Goal: Task Accomplishment & Management: Complete application form

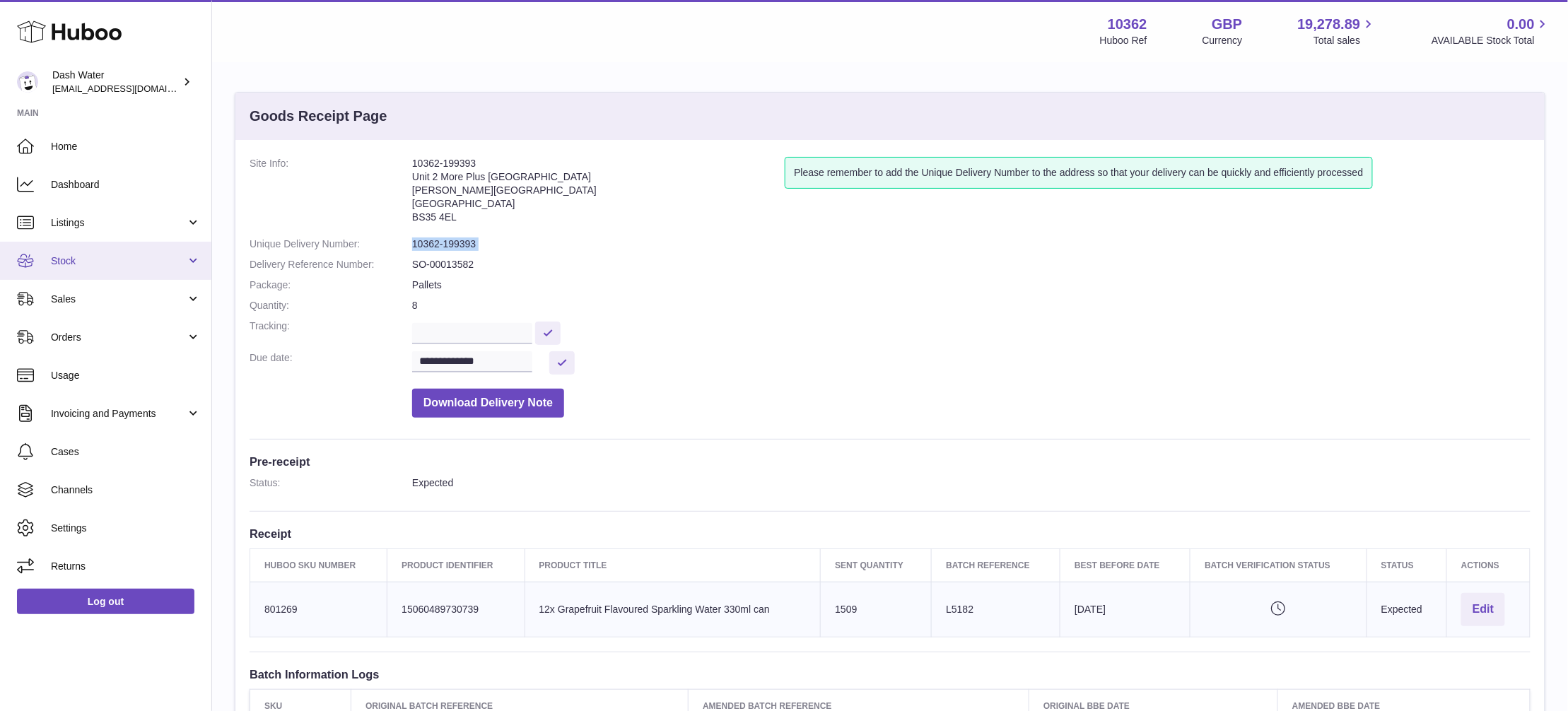
click at [130, 263] on span "Stock" at bounding box center [118, 261] width 135 height 14
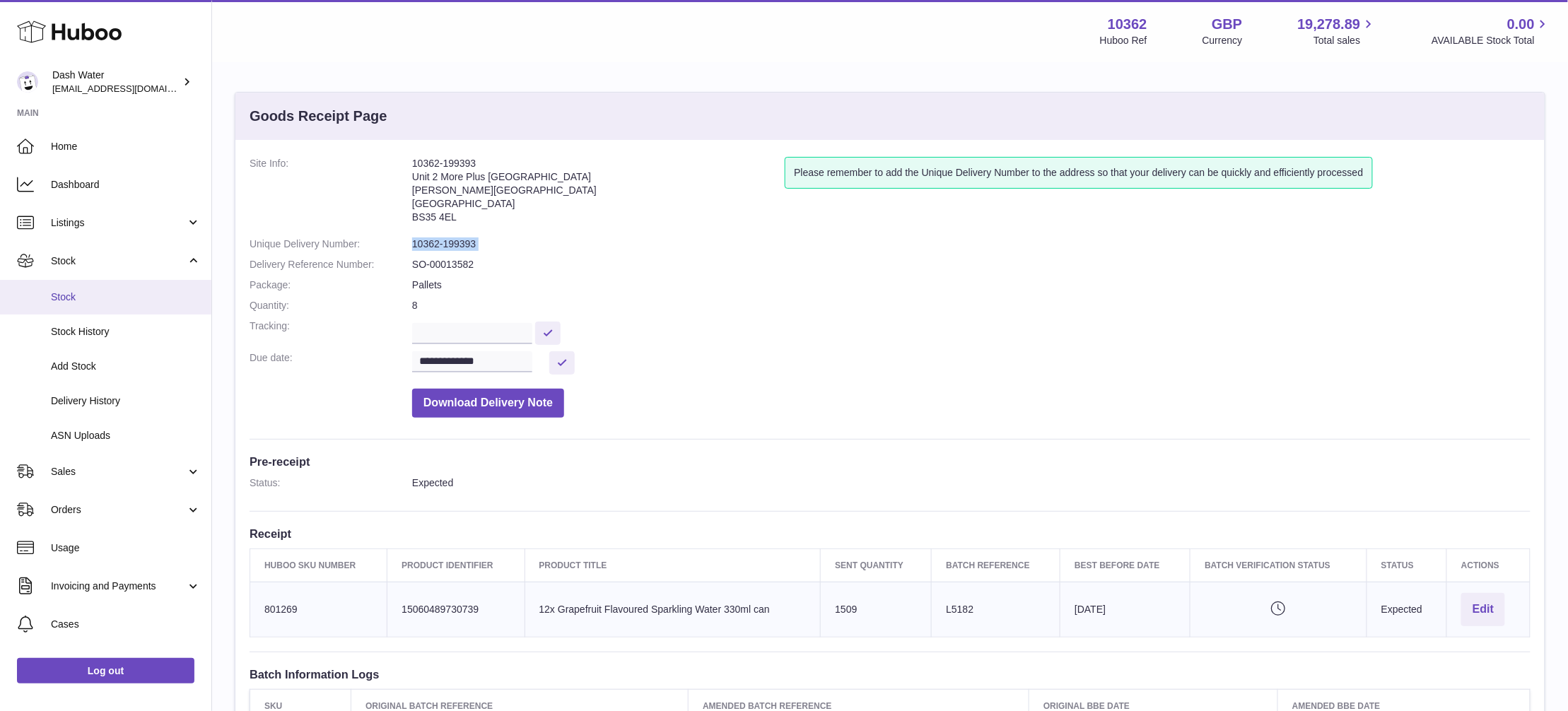
click at [126, 297] on span "Stock" at bounding box center [126, 298] width 150 height 14
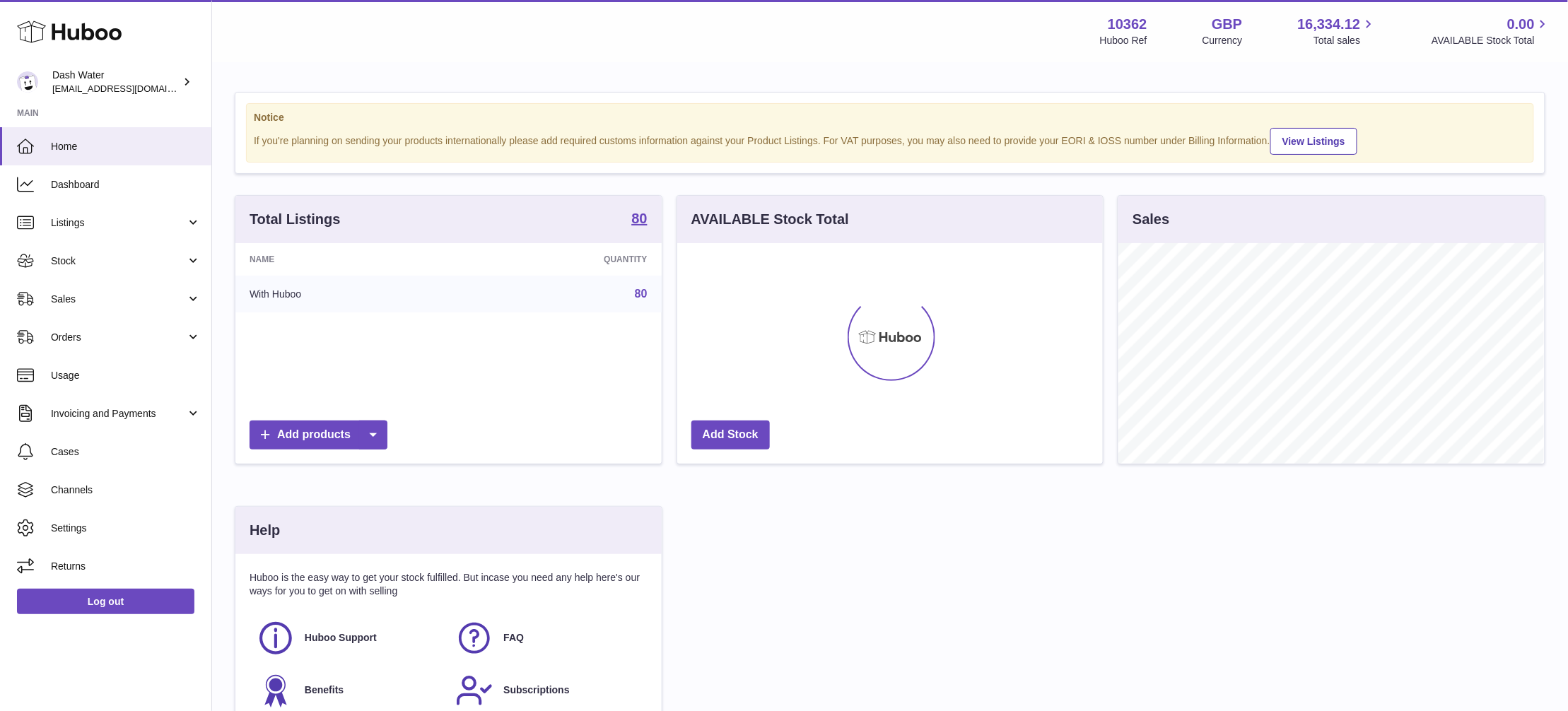
scroll to position [221, 425]
click at [129, 255] on span "Stock" at bounding box center [118, 261] width 135 height 14
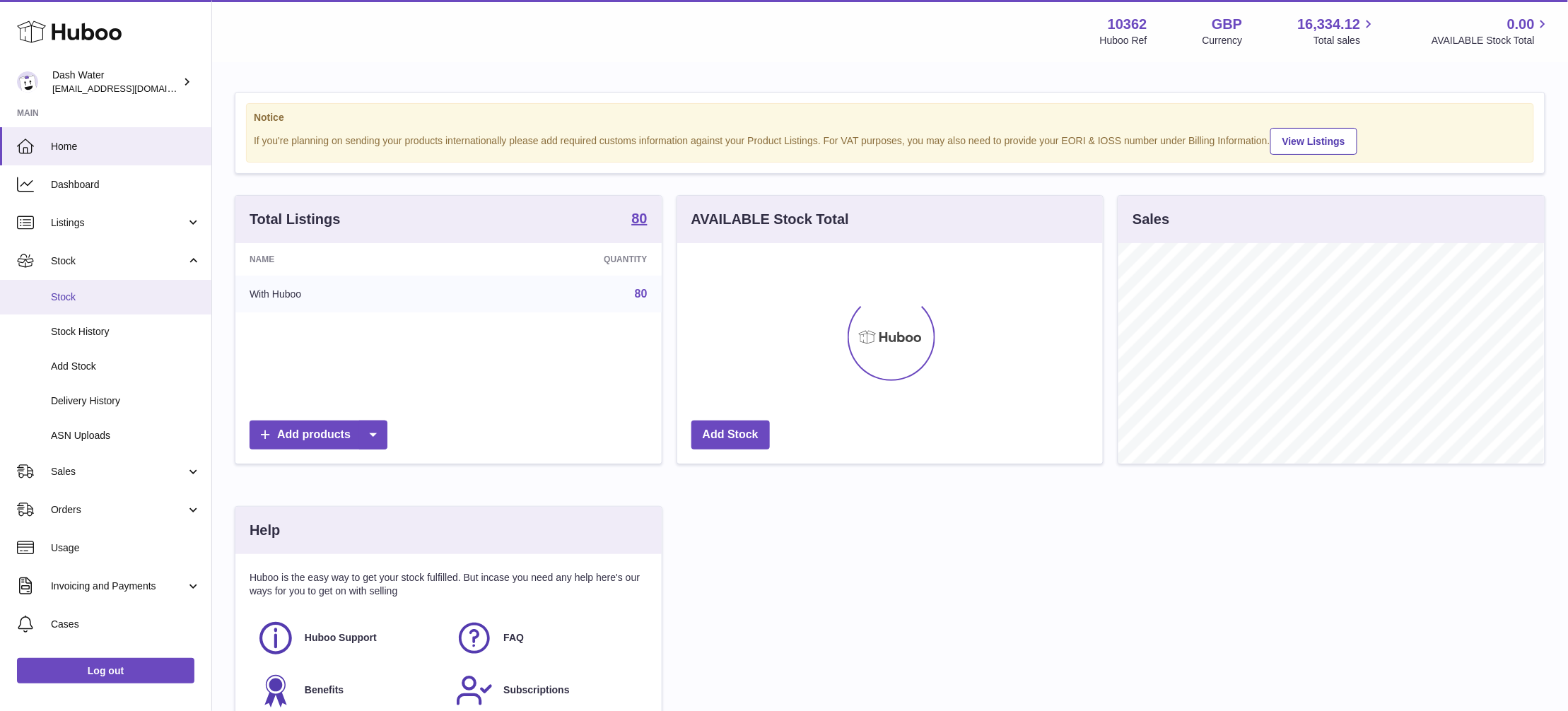
click at [85, 305] on link "Stock" at bounding box center [105, 297] width 211 height 35
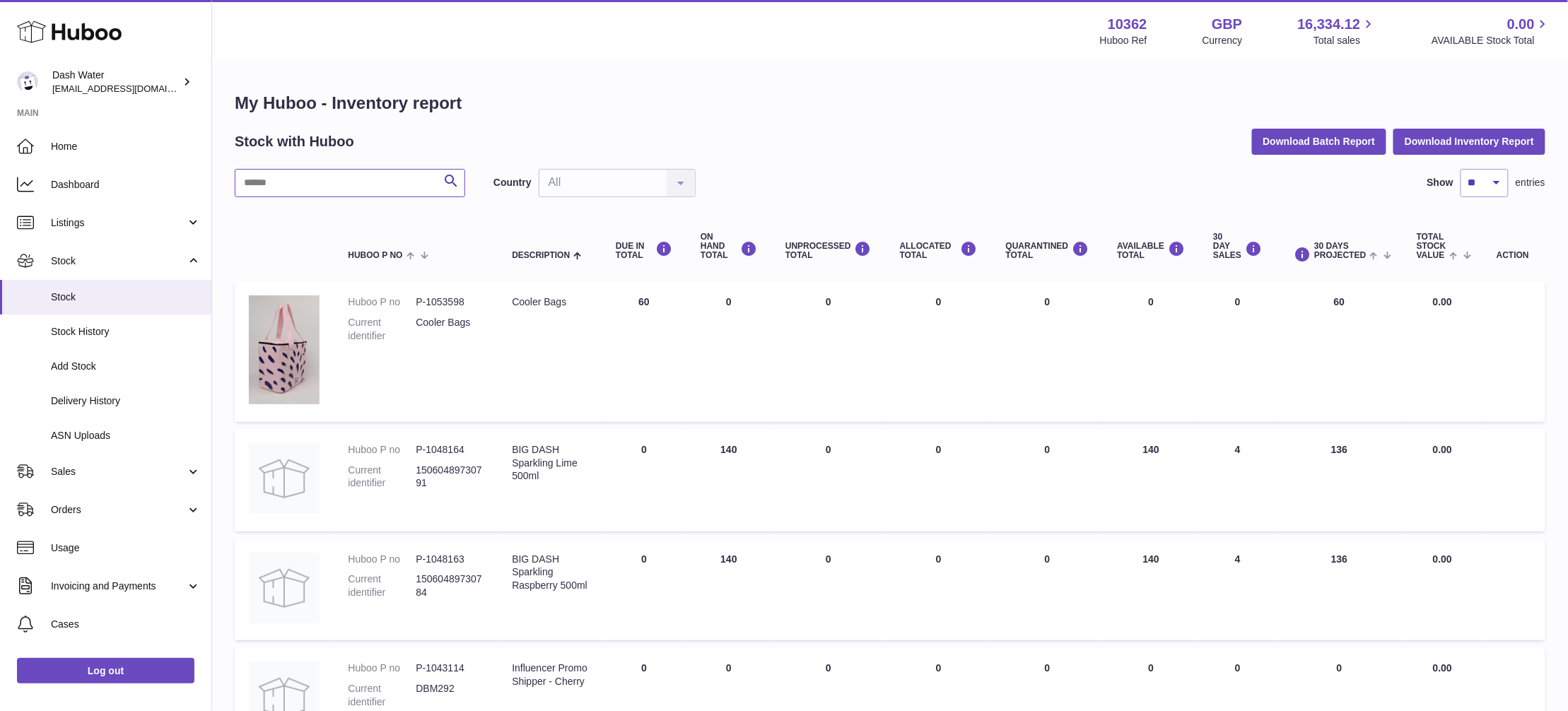
click at [272, 182] on input "text" at bounding box center [349, 183] width 230 height 28
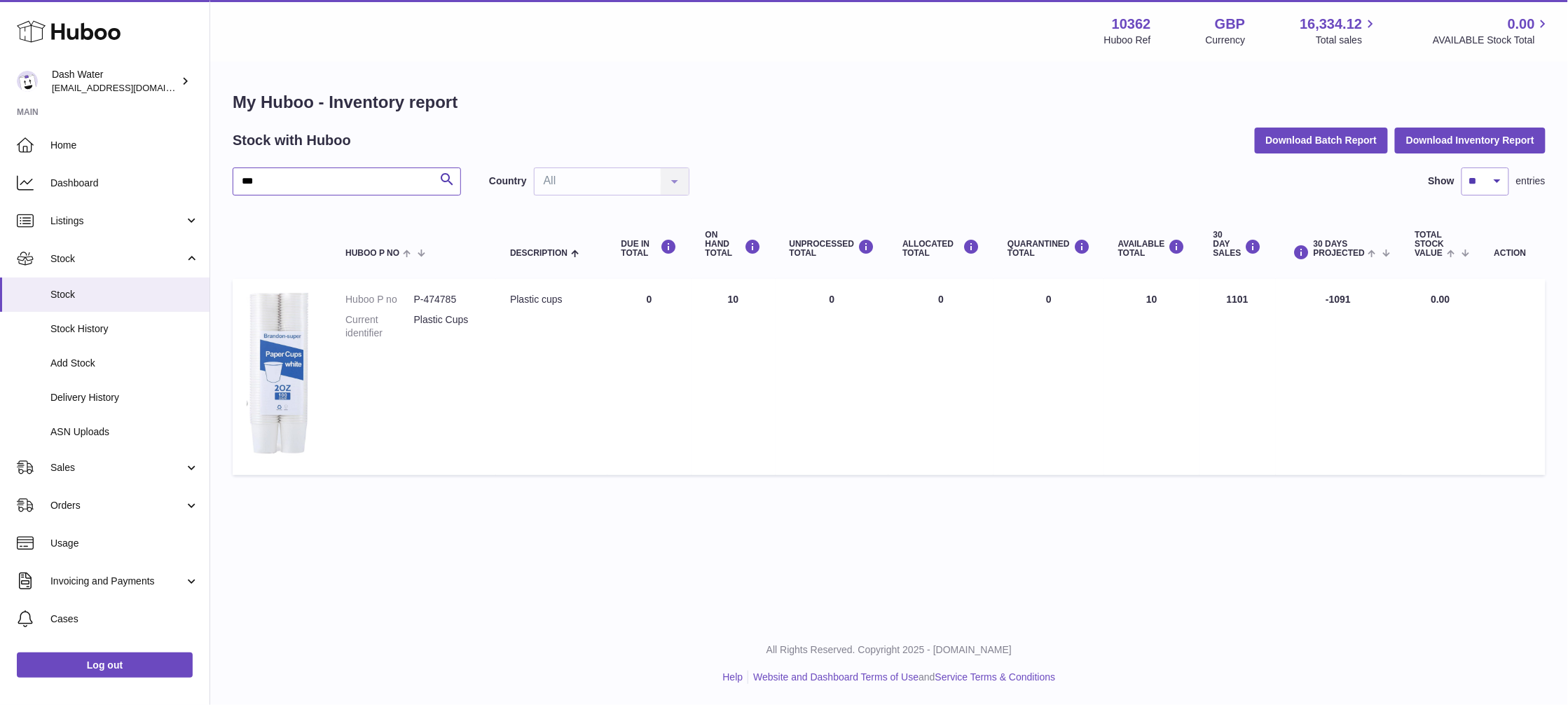
type input "***"
click at [281, 357] on img at bounding box center [281, 375] width 70 height 164
click at [713, 84] on div "My Huboo - Inventory report Stock with Huboo Download Batch Report Download Inv…" at bounding box center [889, 287] width 1358 height 447
click at [115, 409] on link "Delivery History" at bounding box center [104, 398] width 210 height 34
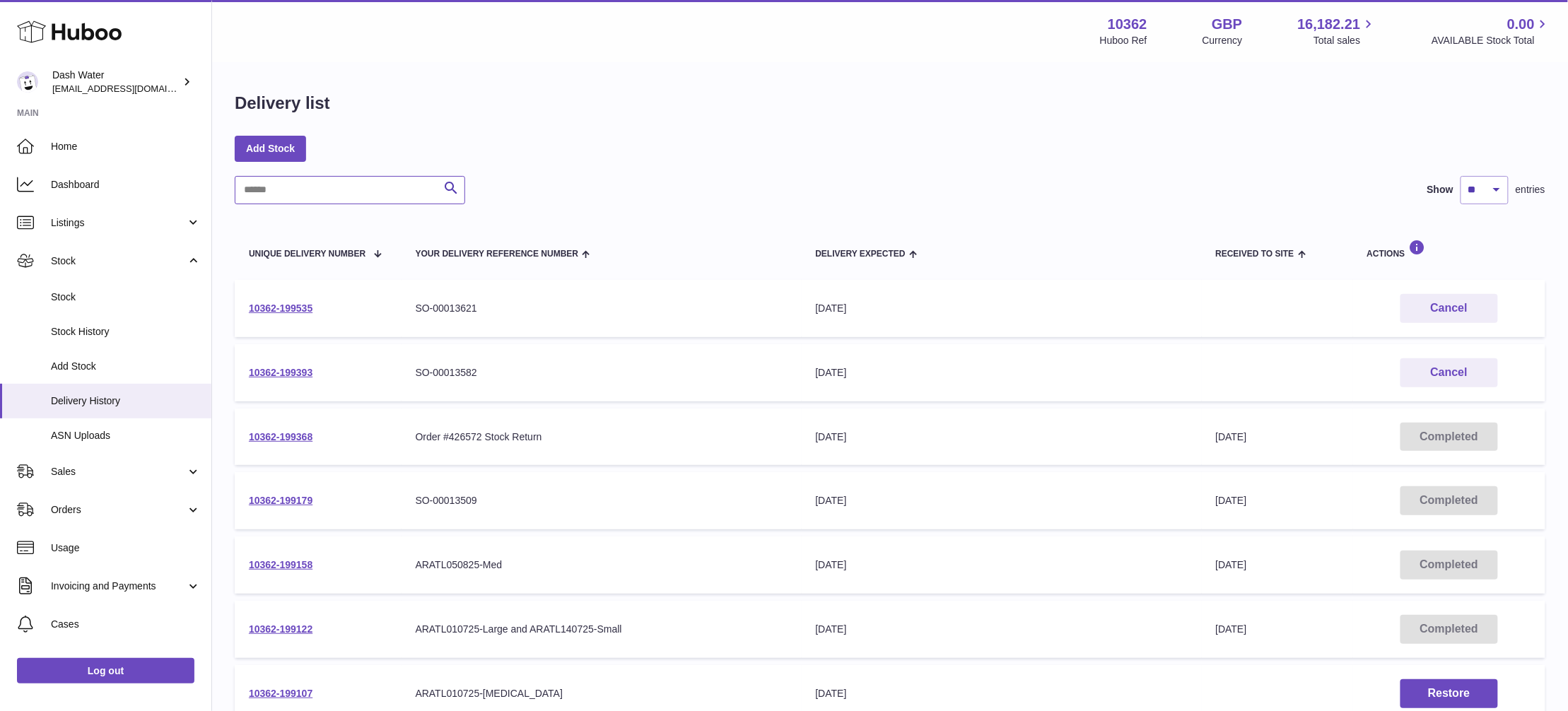
click at [330, 186] on input "text" at bounding box center [349, 190] width 230 height 28
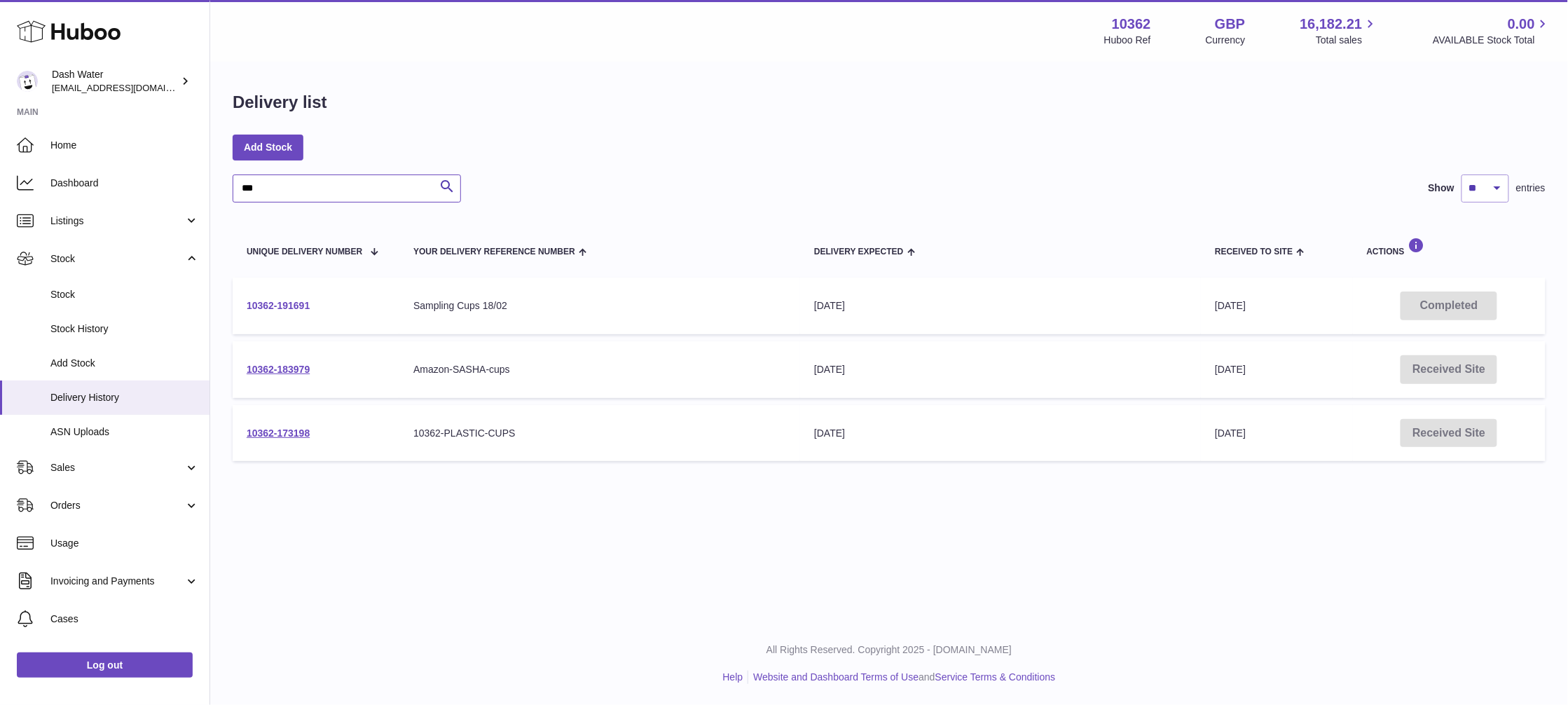
type input "***"
click at [270, 301] on link "10362-191691" at bounding box center [278, 305] width 63 height 11
click at [281, 435] on link "10362-173198" at bounding box center [278, 433] width 63 height 11
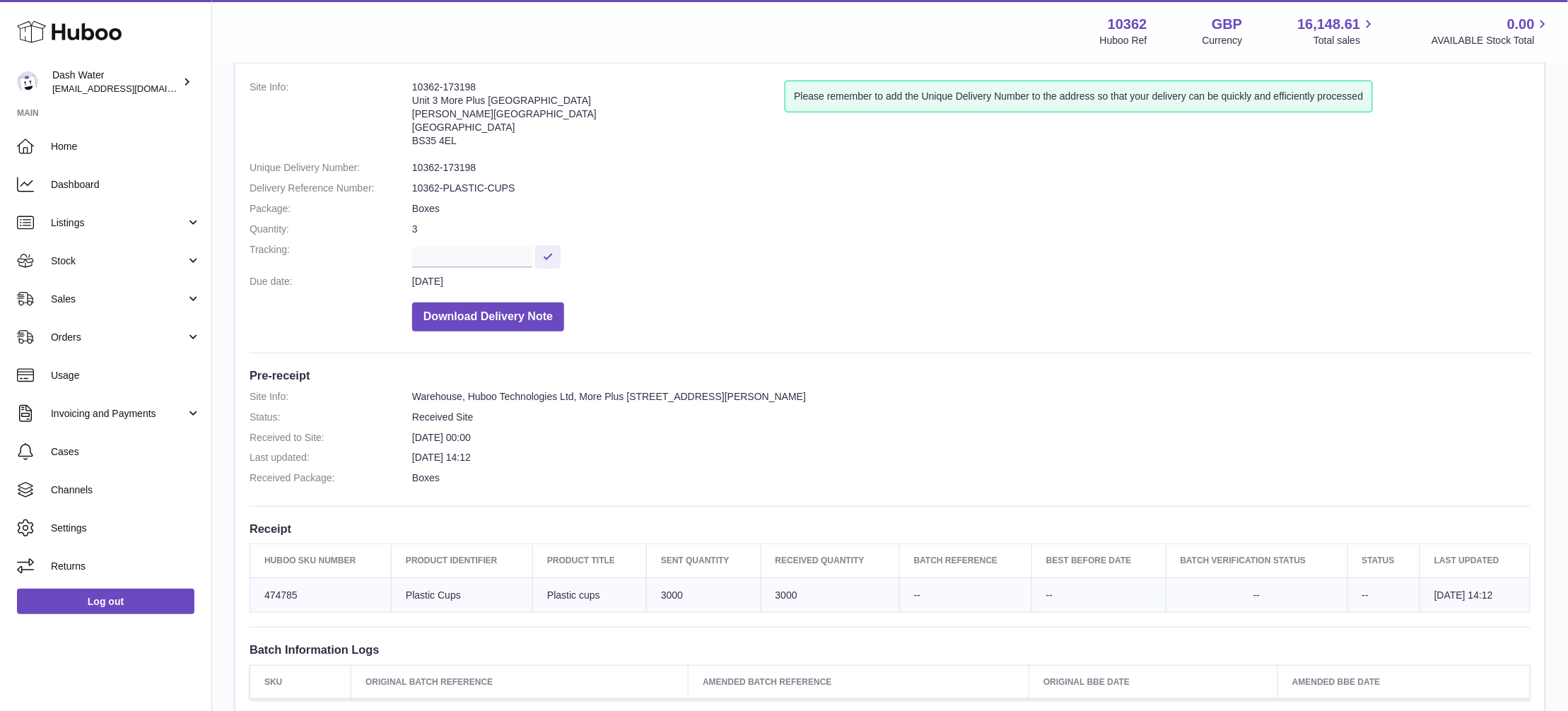
scroll to position [48, 0]
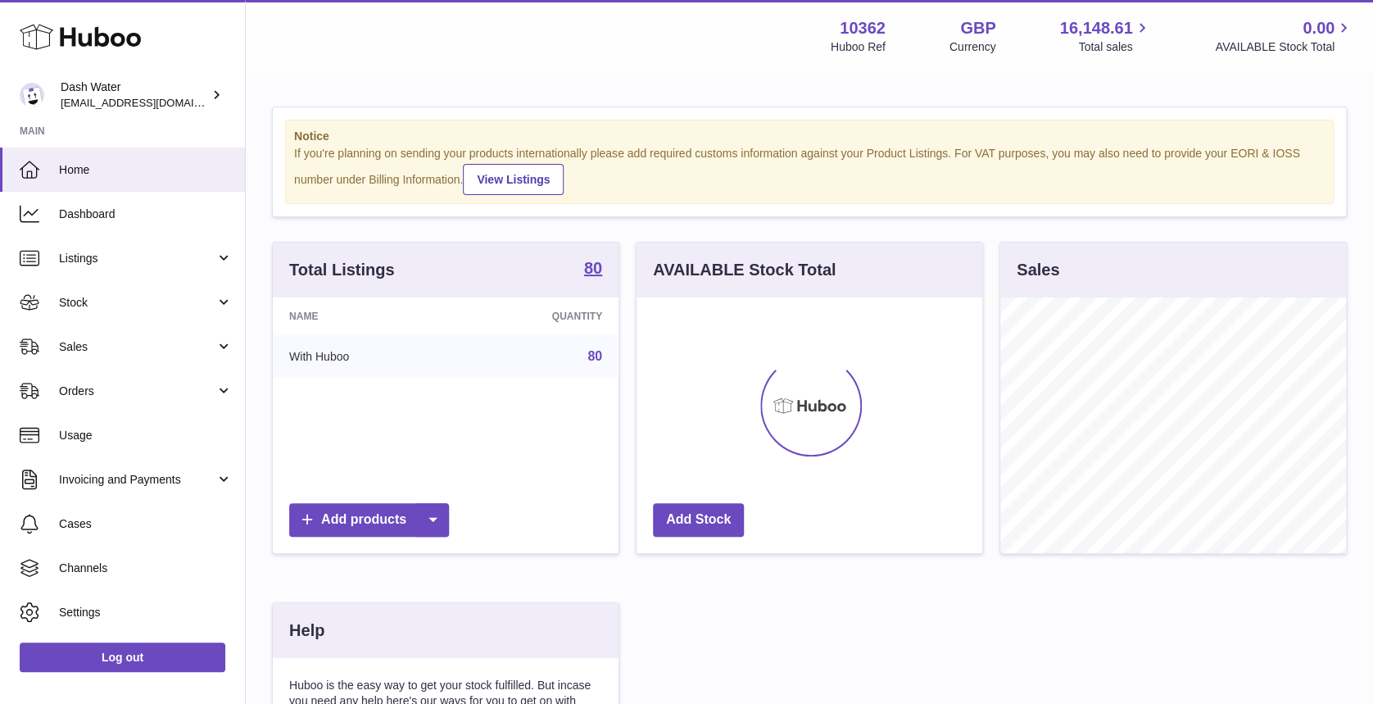
scroll to position [256, 346]
click at [154, 308] on span "Stock" at bounding box center [137, 303] width 156 height 16
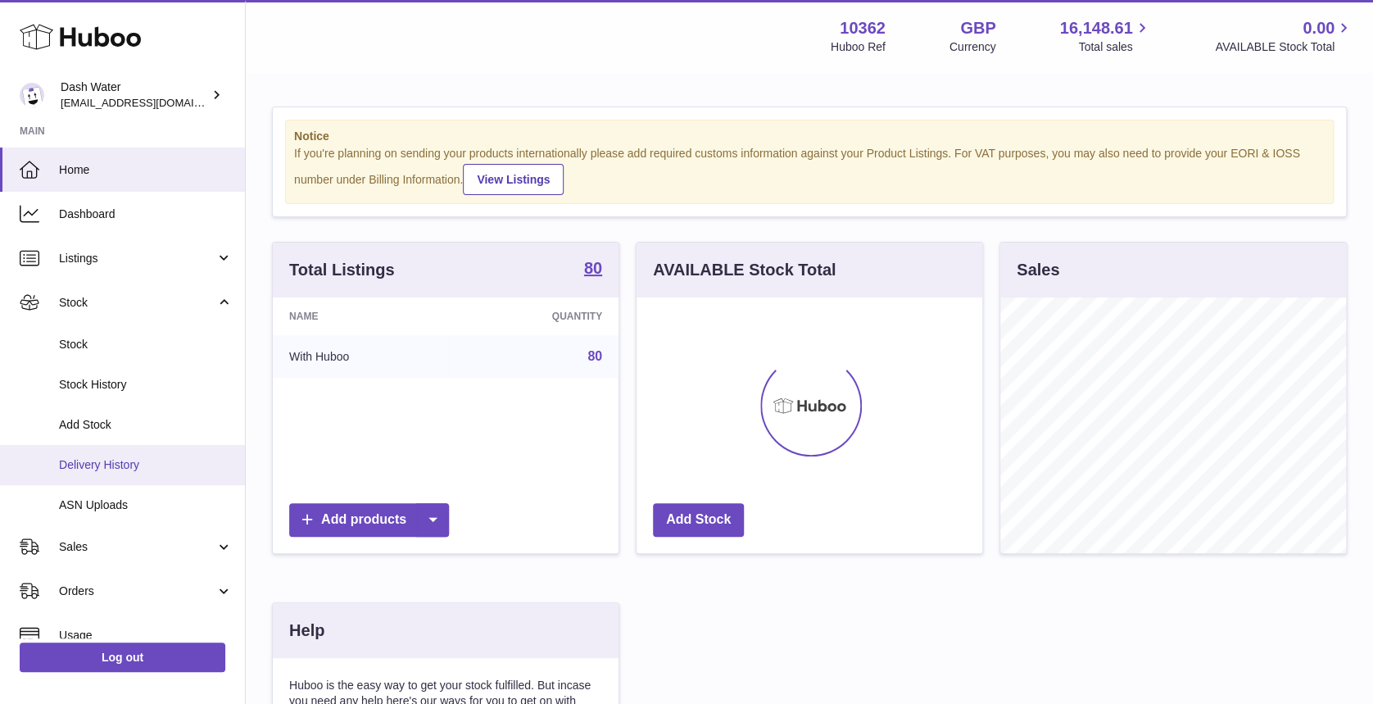
click at [144, 470] on span "Delivery History" at bounding box center [146, 465] width 174 height 16
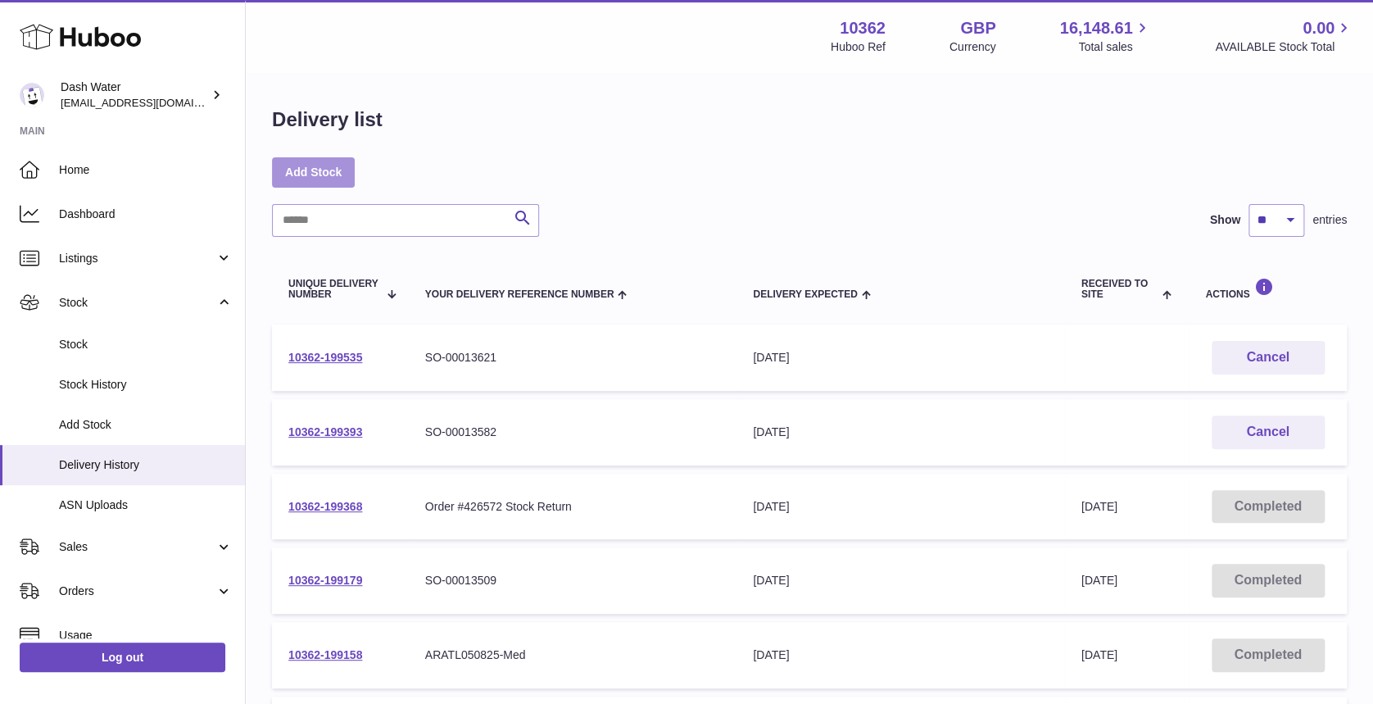
click at [282, 165] on link "Add Stock" at bounding box center [313, 171] width 83 height 29
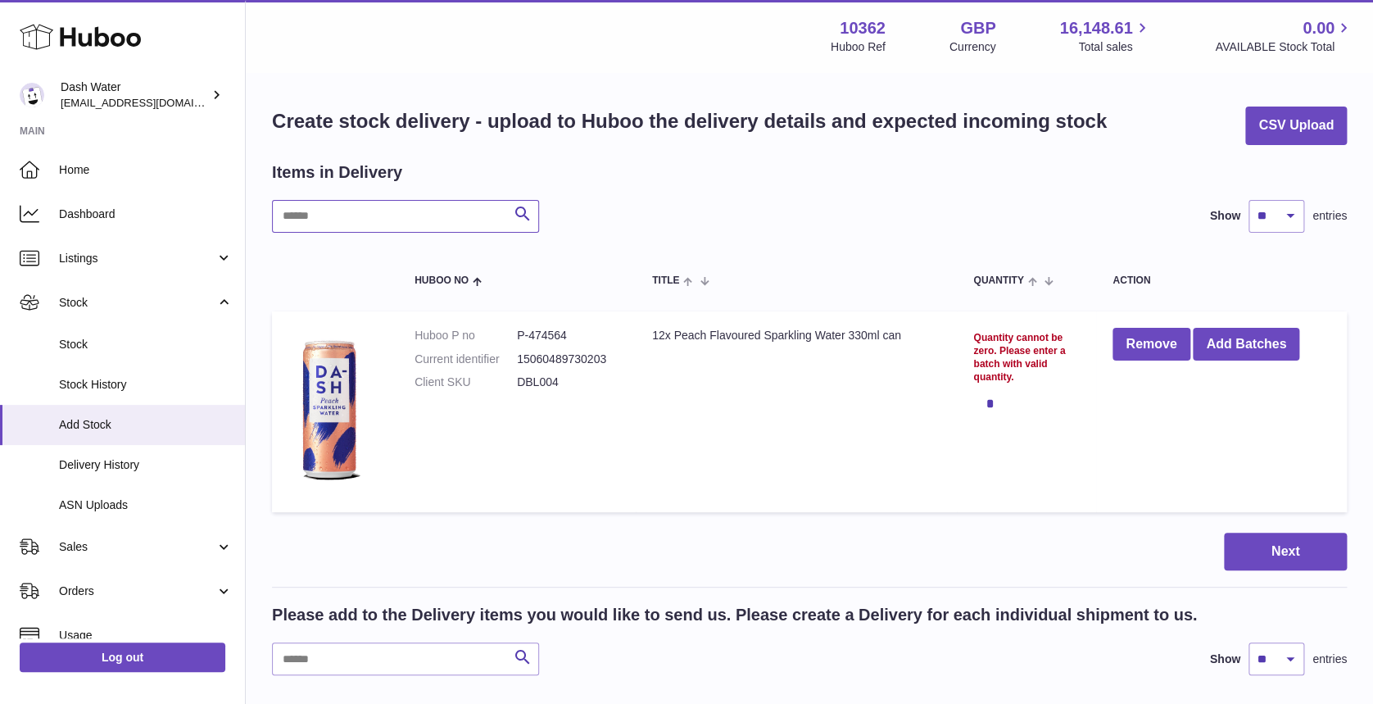
click at [364, 212] on input "text" at bounding box center [405, 216] width 267 height 33
click at [1125, 347] on button "Remove" at bounding box center [1150, 345] width 77 height 34
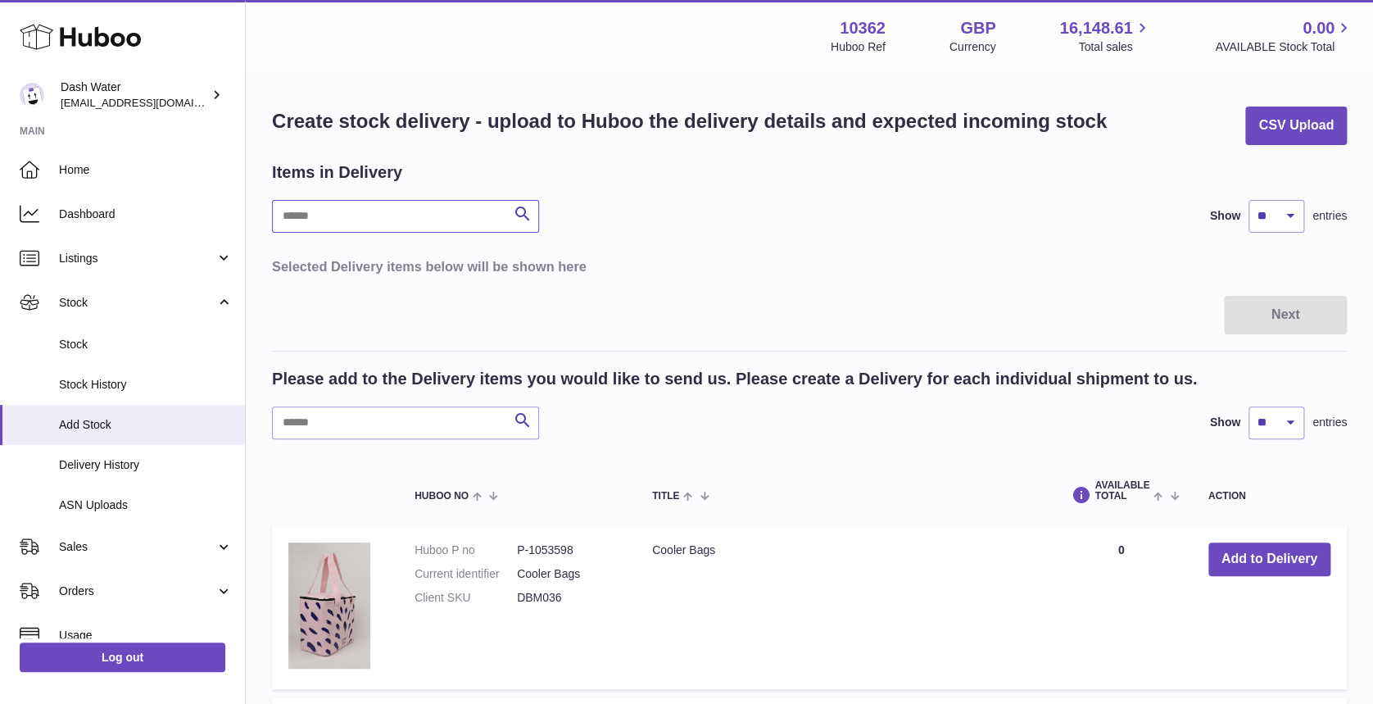
click at [378, 220] on input "text" at bounding box center [405, 216] width 267 height 33
click at [427, 432] on input "text" at bounding box center [405, 422] width 267 height 33
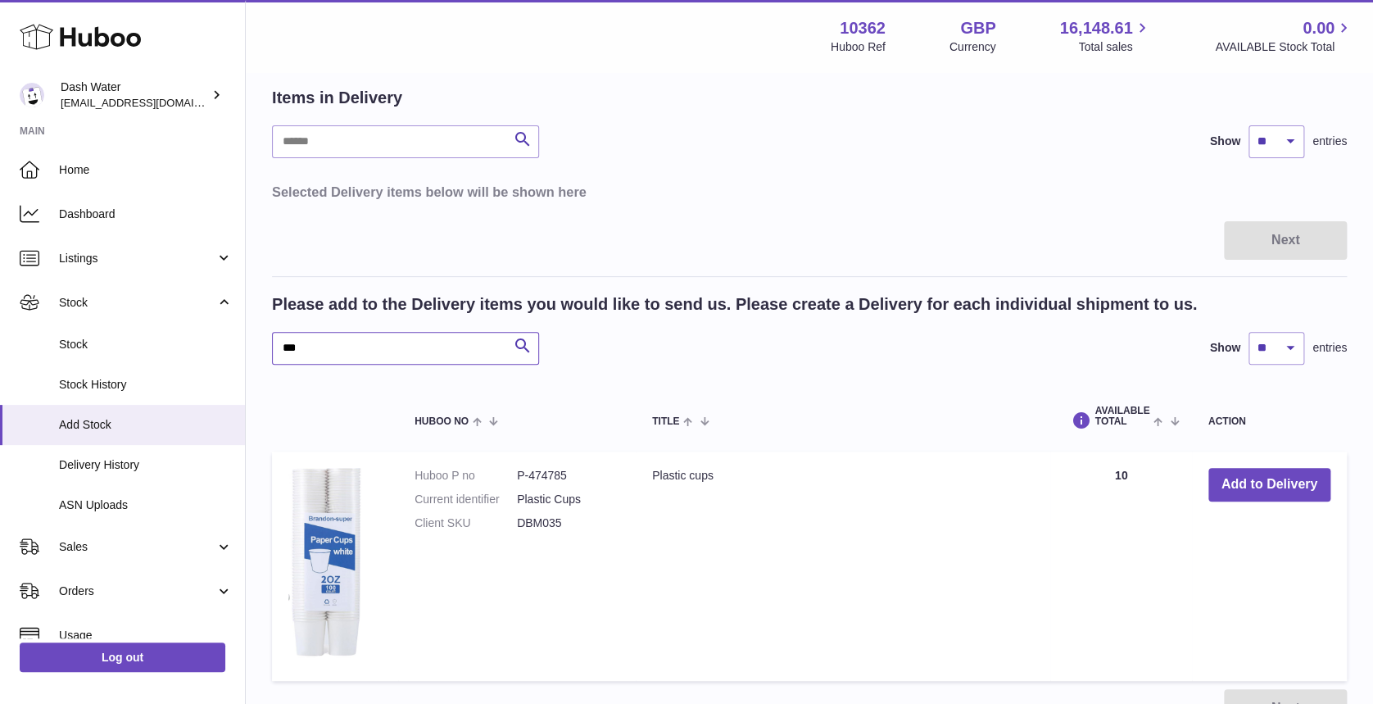
scroll to position [109, 0]
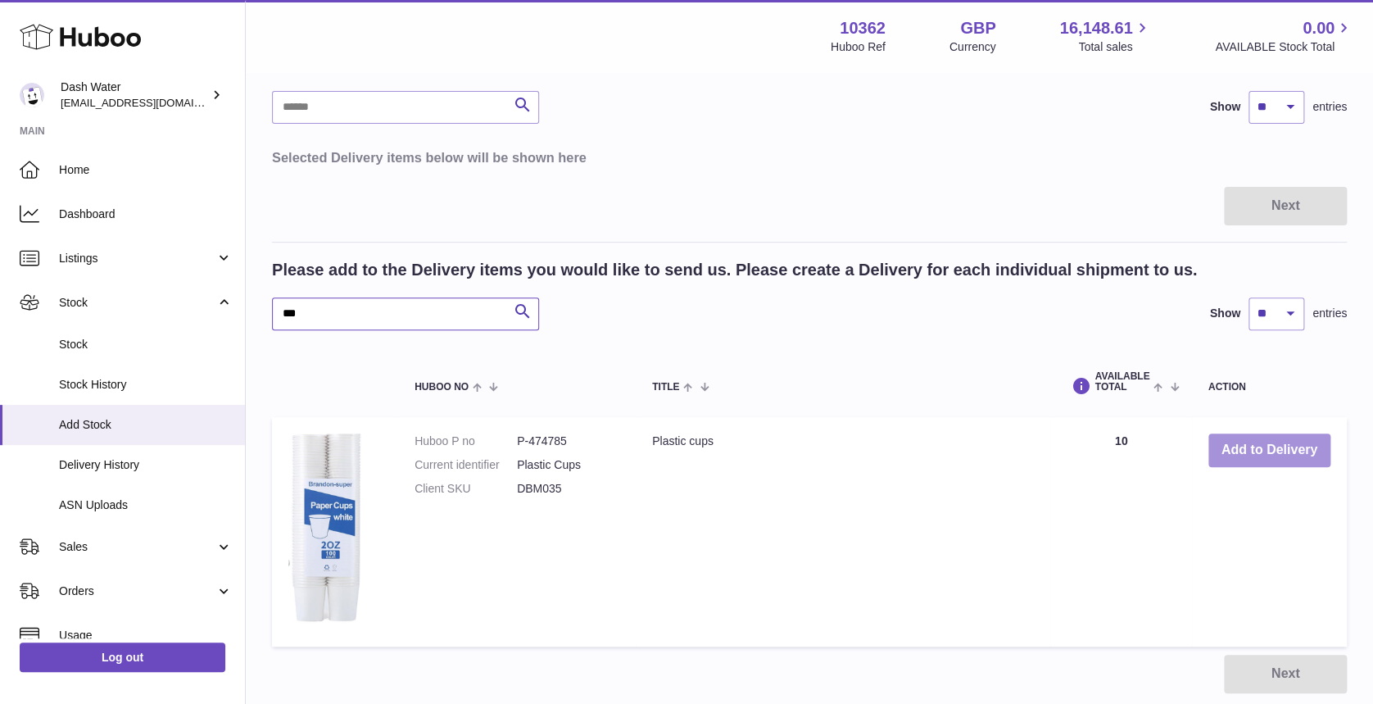
type input "***"
click at [1265, 437] on button "Add to Delivery" at bounding box center [1269, 450] width 122 height 34
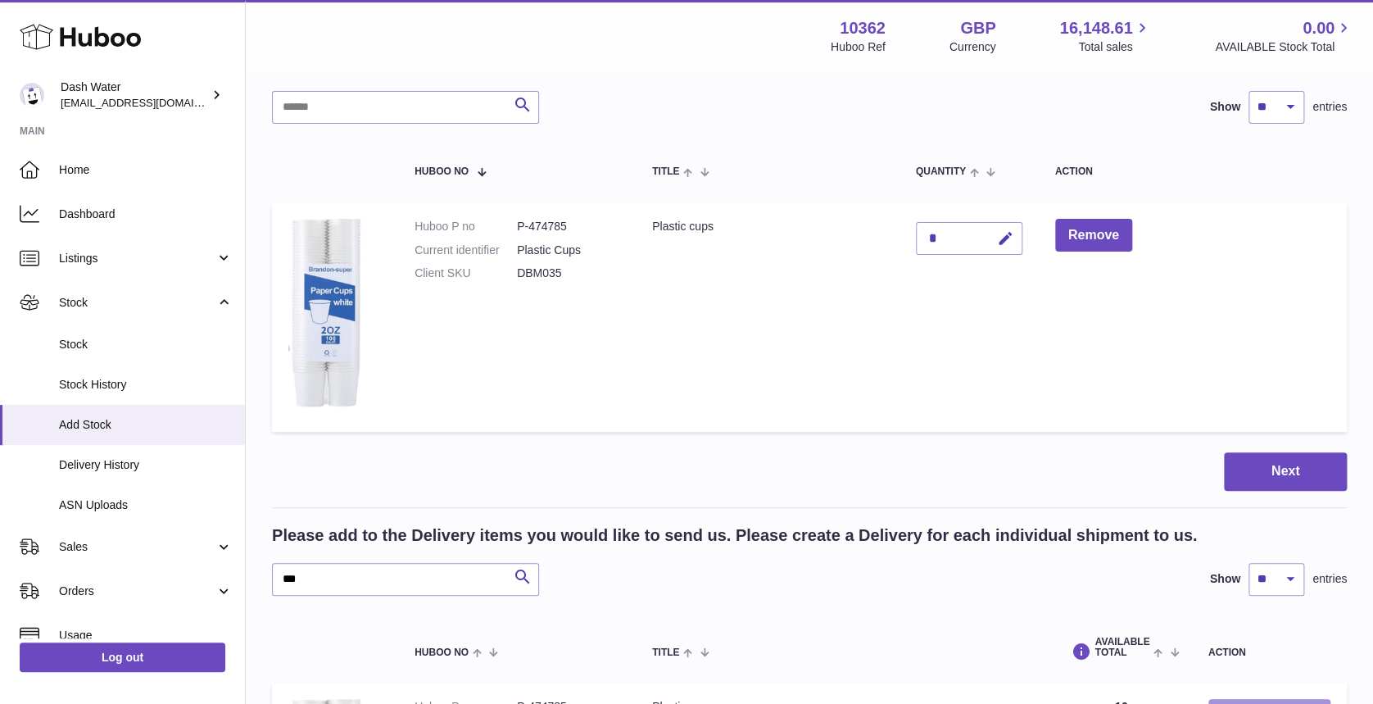
scroll to position [0, 0]
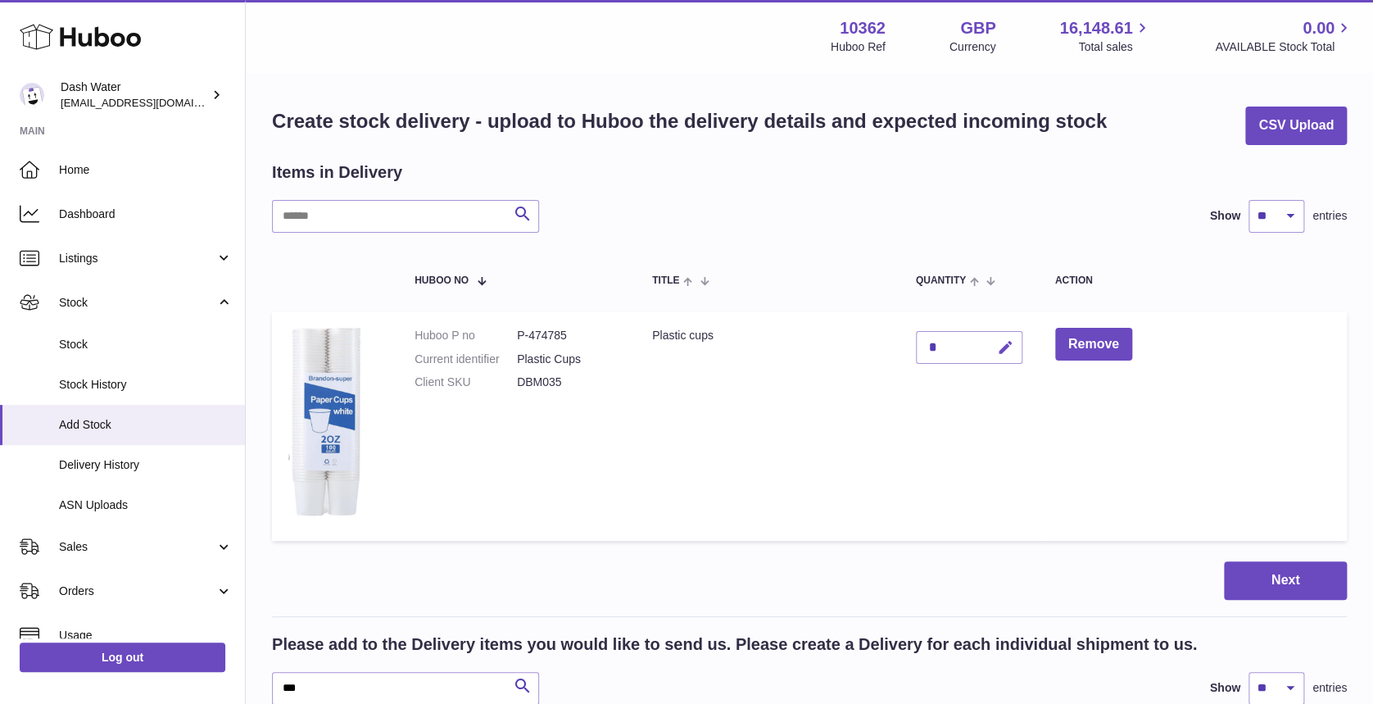
click at [1006, 344] on icon "button" at bounding box center [1005, 347] width 17 height 17
type input "****"
click at [996, 345] on button "submit" at bounding box center [1003, 347] width 31 height 26
click at [1279, 595] on button "Next" at bounding box center [1285, 580] width 123 height 38
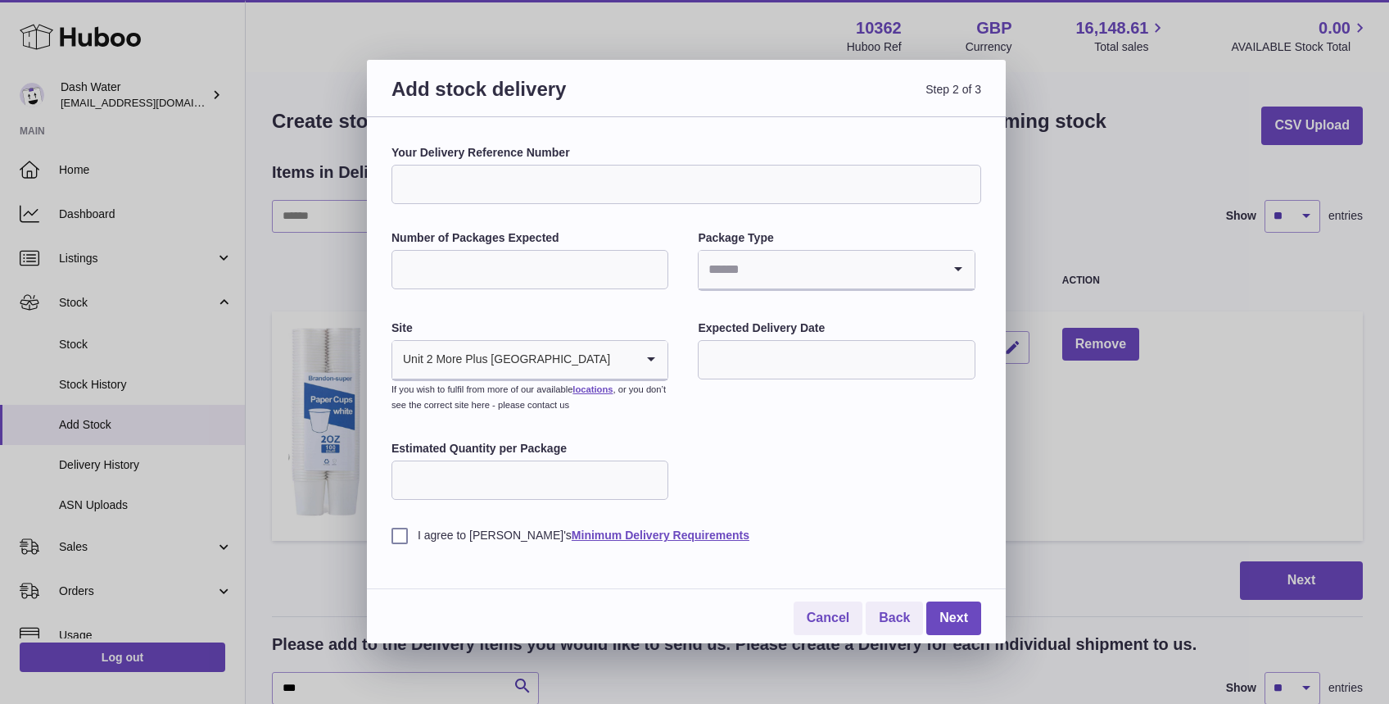
click at [493, 266] on input "Number of Packages Expected" at bounding box center [530, 269] width 277 height 39
type input "*"
click at [452, 266] on input "*" at bounding box center [530, 269] width 277 height 39
type input "*"
click at [840, 285] on input "Search for option" at bounding box center [820, 270] width 242 height 38
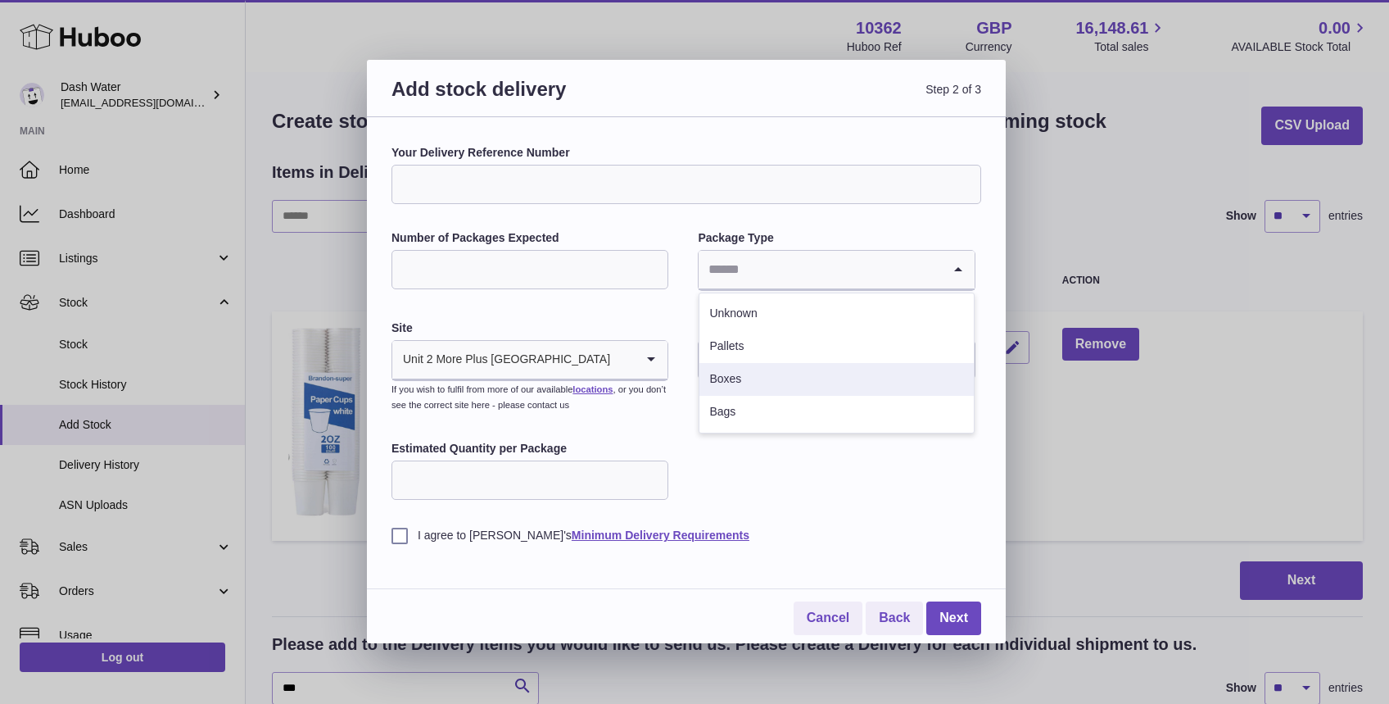
click at [781, 369] on li "Boxes" at bounding box center [836, 379] width 274 height 33
click at [623, 206] on div "Your Delivery Reference Number Number of Packages Expected * Package Type Boxes…" at bounding box center [687, 344] width 590 height 398
click at [607, 184] on input "Your Delivery Reference Number" at bounding box center [687, 184] width 590 height 39
click at [559, 192] on input "**********" at bounding box center [687, 184] width 590 height 39
type input "**********"
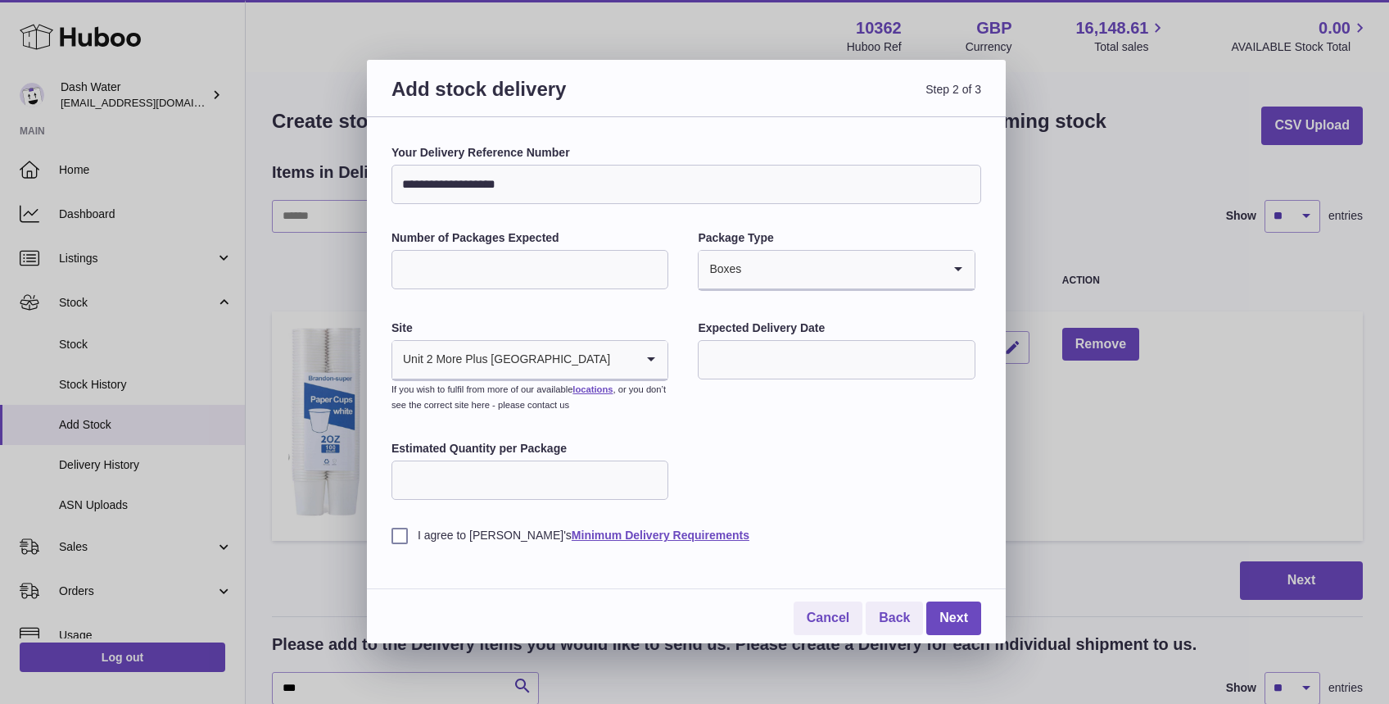
click at [736, 344] on input "text" at bounding box center [836, 359] width 277 height 39
click at [704, 564] on div "Mon Tue Wed Thu Fri Sat Sun 1 2 3 4 5 6 7 8 9 10 11 12 13 14 15 16 17 18 19 20 …" at bounding box center [822, 530] width 249 height 224
click at [813, 559] on span "21" at bounding box center [822, 560] width 29 height 29
type input "**********"
click at [508, 483] on input "Estimated Quantity per Package" at bounding box center [530, 479] width 277 height 39
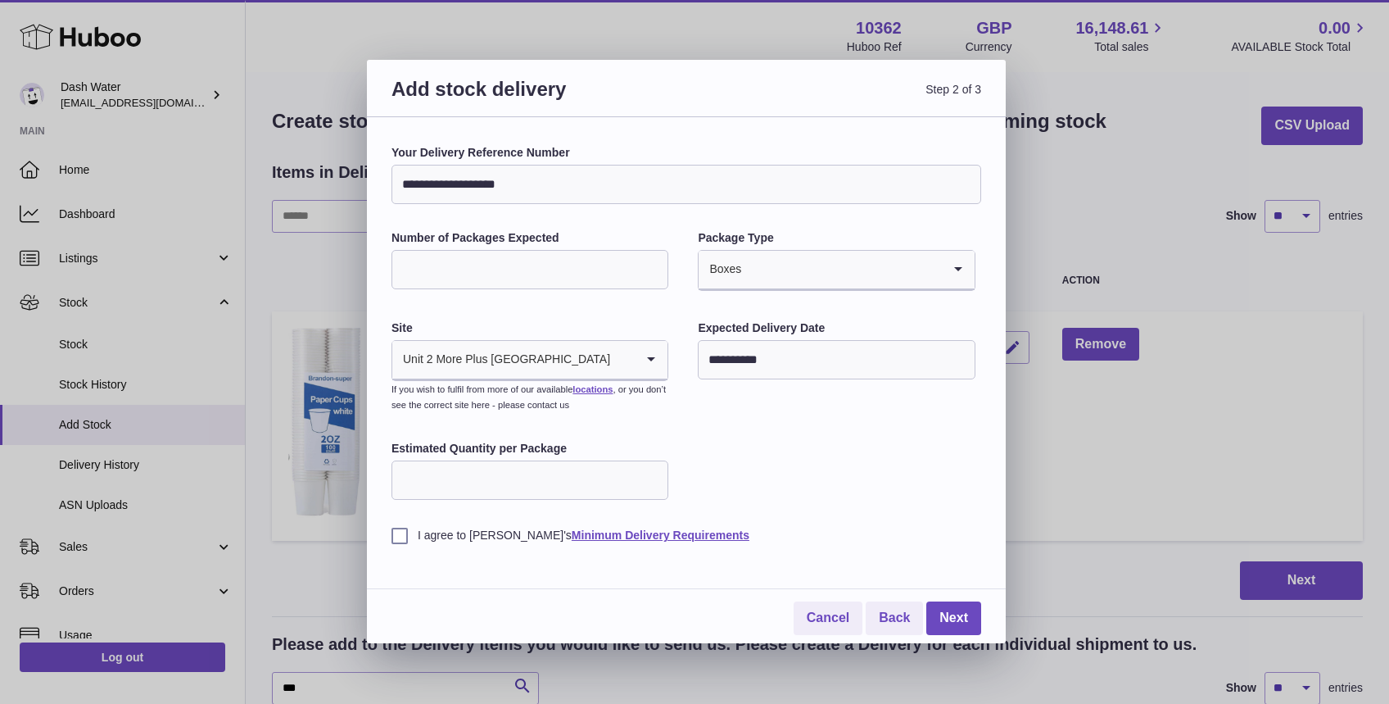
type input "****"
click at [872, 464] on div "**********" at bounding box center [687, 344] width 590 height 398
click at [401, 535] on label "I agree to [PERSON_NAME]'s Minimum Delivery Requirements" at bounding box center [687, 535] width 590 height 16
click at [953, 611] on link "Next" at bounding box center [953, 618] width 55 height 34
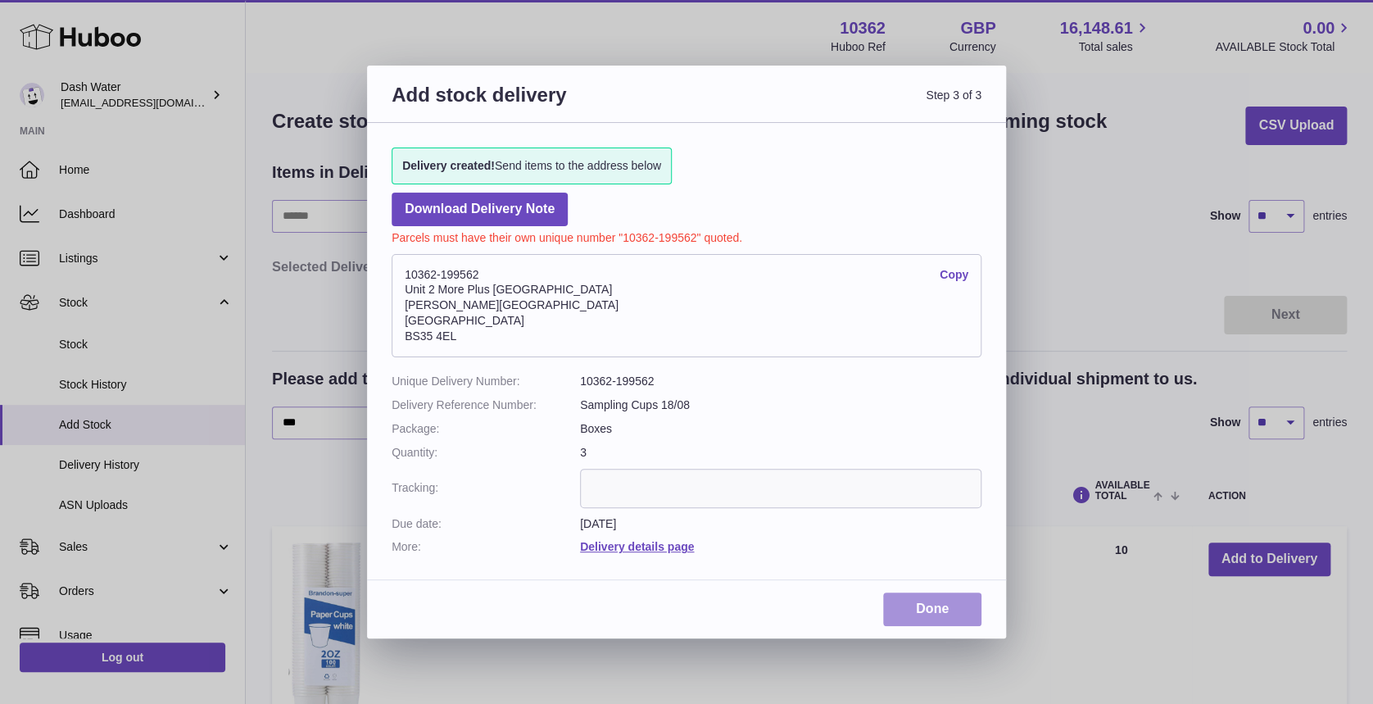
click at [922, 615] on link "Done" at bounding box center [932, 609] width 98 height 34
